Goal: Find specific page/section: Find specific page/section

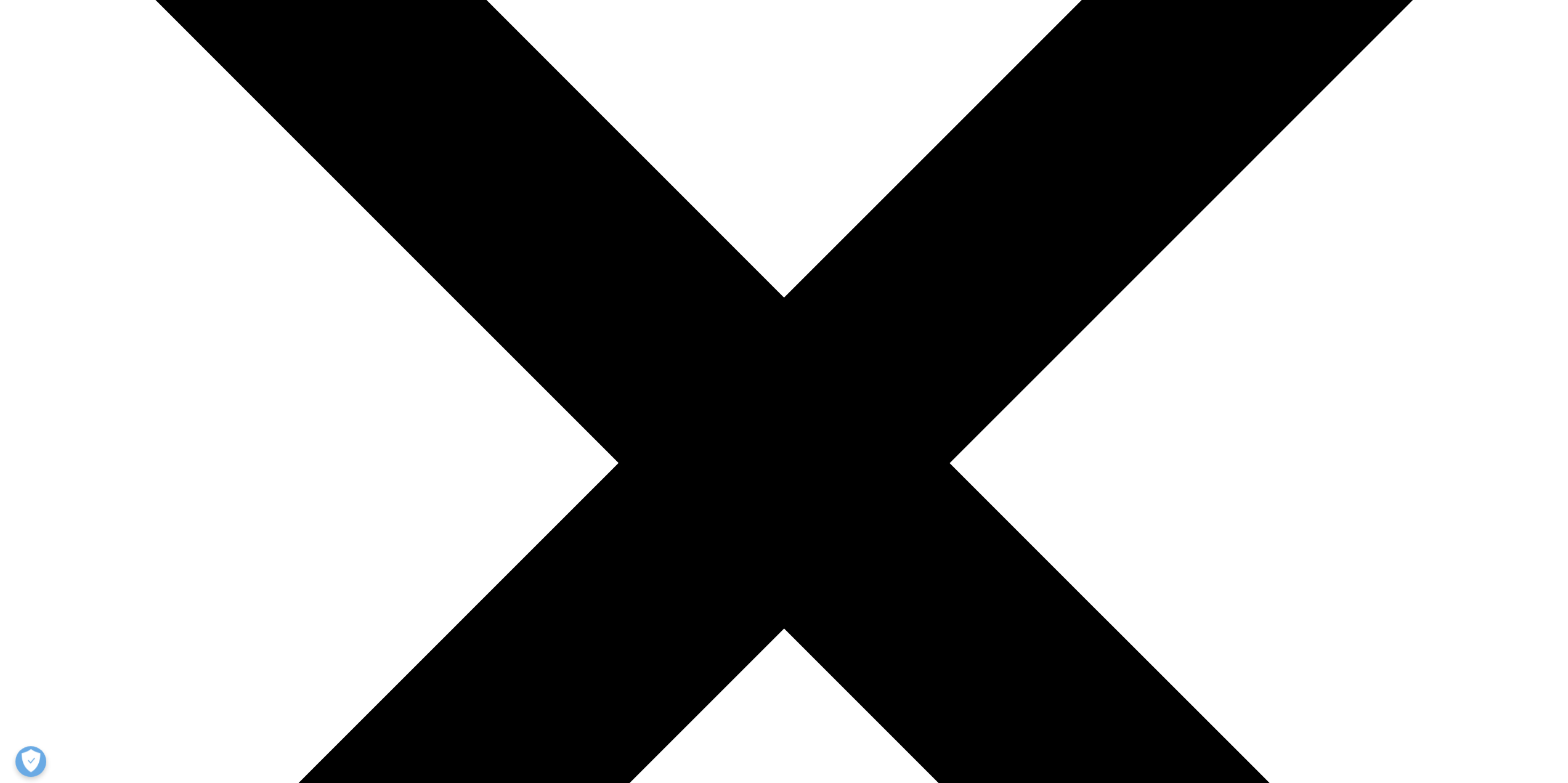
scroll to position [496, 0]
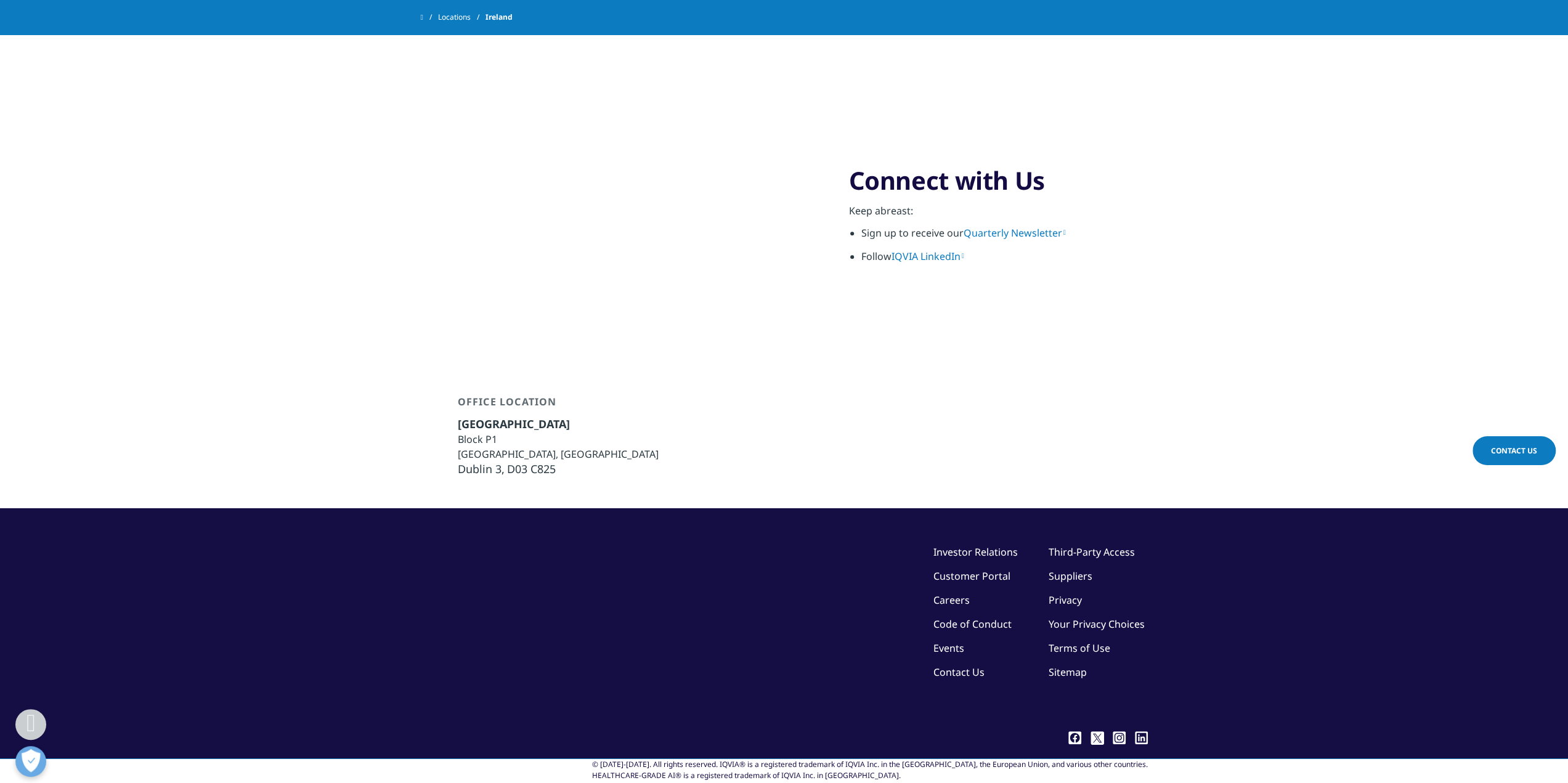
click at [954, 250] on link "IQVIA LinkedIn" at bounding box center [928, 256] width 73 height 14
